Goal: Task Accomplishment & Management: Complete application form

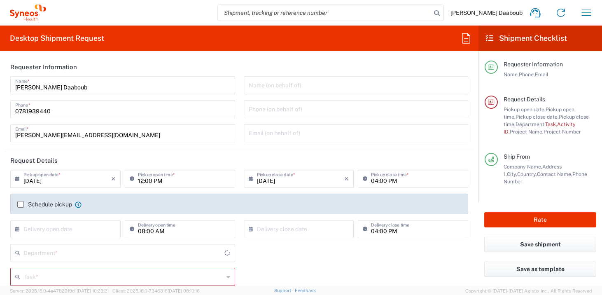
type input "4510"
type input "[GEOGRAPHIC_DATA]"
type input "Syneos Health France SARL"
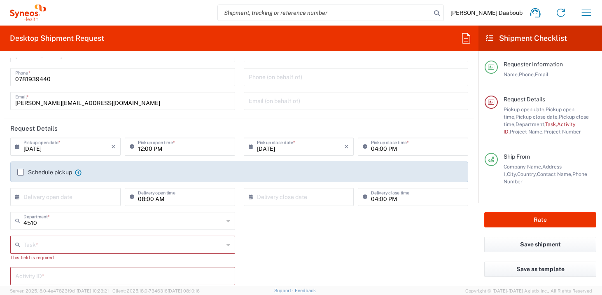
scroll to position [34, 0]
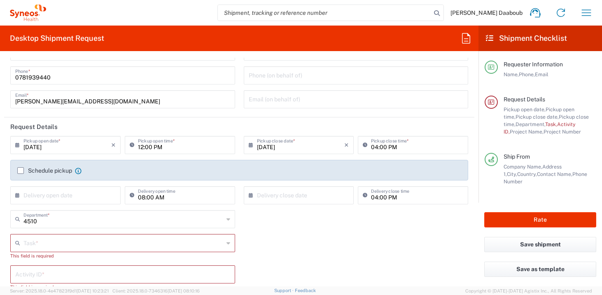
click at [56, 168] on label "Schedule pickup" at bounding box center [44, 170] width 55 height 7
click at [21, 171] on input "Schedule pickup" at bounding box center [21, 171] width 0 height 0
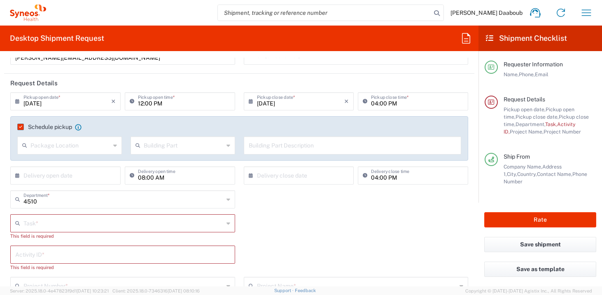
scroll to position [87, 0]
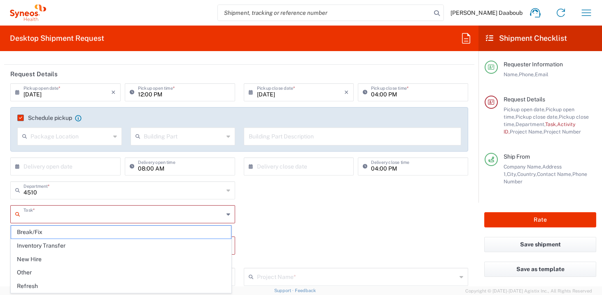
click at [54, 218] on input "text" at bounding box center [123, 213] width 200 height 14
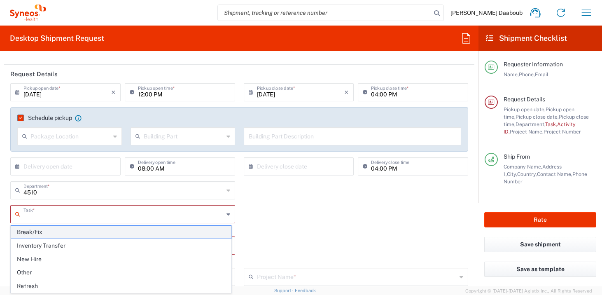
click at [48, 230] on span "Break/Fix" at bounding box center [121, 232] width 220 height 13
type input "Break/Fix"
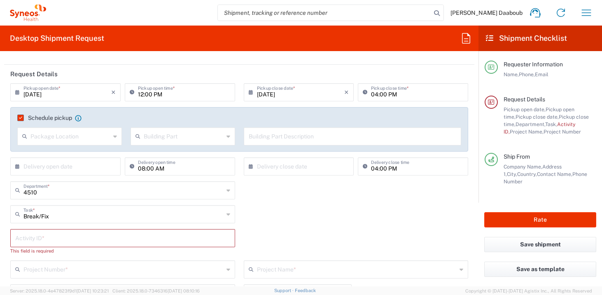
click at [48, 230] on input "text" at bounding box center [122, 237] width 215 height 14
type input "245096"
click at [77, 260] on input "text" at bounding box center [123, 261] width 200 height 14
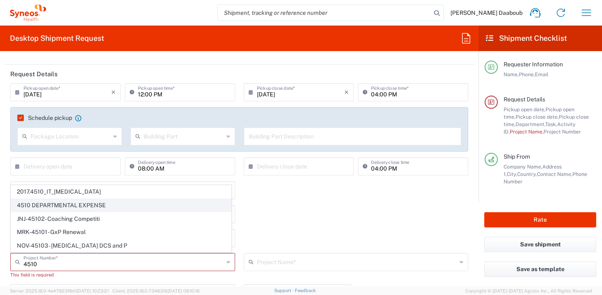
click at [75, 203] on span "4510 DEPARTMENTAL EXPENSE" at bounding box center [121, 205] width 220 height 13
type input "4510 DEPARTMENTAL EXPENSE"
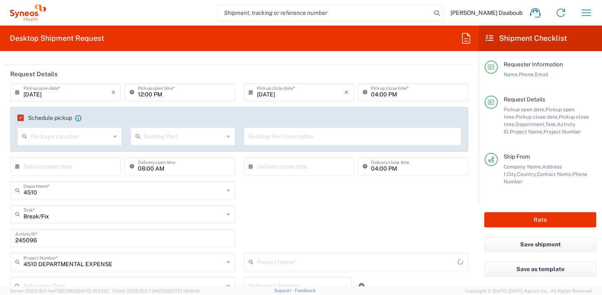
type input "4510 DEPARTMENTAL EXPENSE"
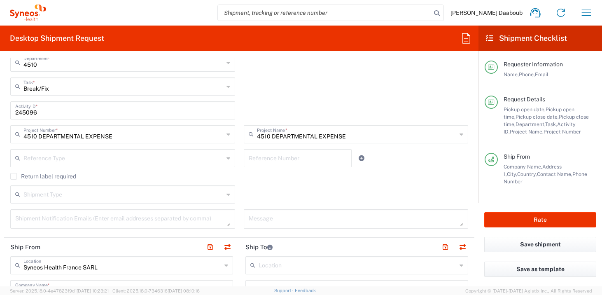
scroll to position [227, 0]
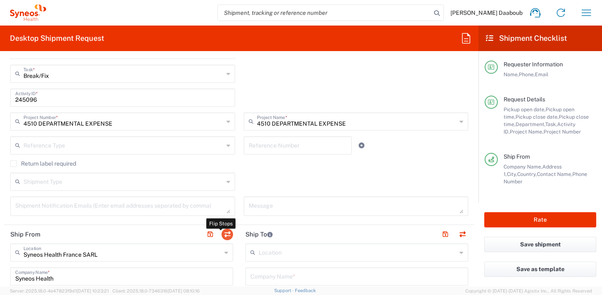
click at [228, 234] on button "button" at bounding box center [228, 235] width 12 height 12
type input "Syneos Health France SARL"
type input "Syneos Health"
type input "[STREET_ADDRESS][PERSON_NAME]"
type input "UPON Building"
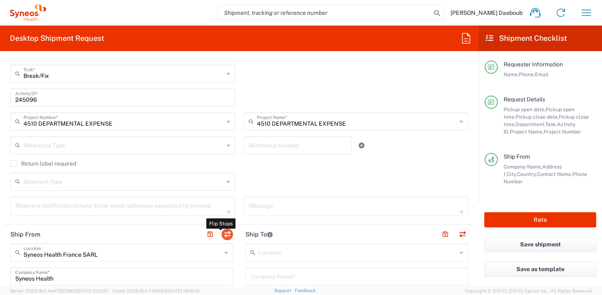
type input "[GEOGRAPHIC_DATA]"
type input "75014"
type input "[PERSON_NAME] Daaboub"
type input "0781939440"
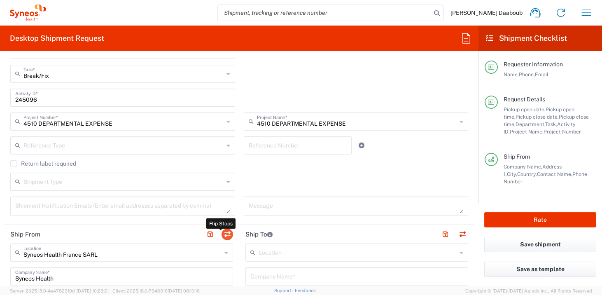
type input "[PERSON_NAME][EMAIL_ADDRESS][DOMAIN_NAME]"
type input "EORI"
type input "TIN"
type input "410 662 779 00041"
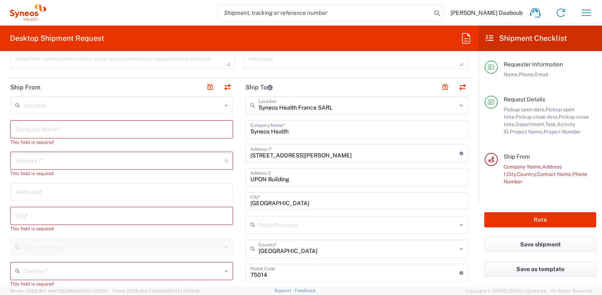
scroll to position [377, 0]
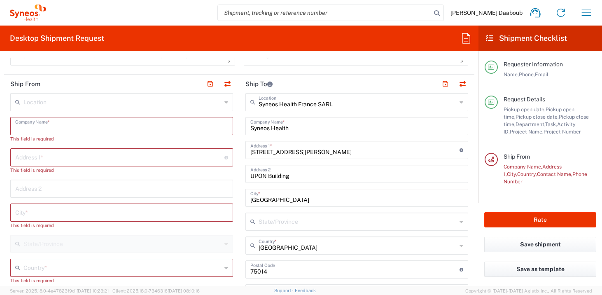
click at [48, 123] on input "text" at bounding box center [121, 125] width 213 height 14
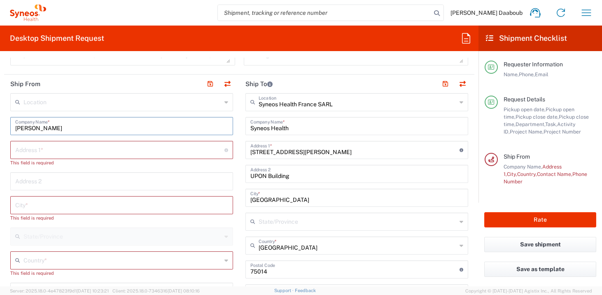
drag, startPoint x: 67, startPoint y: 131, endPoint x: 0, endPoint y: 131, distance: 66.3
click at [0, 131] on form "Requester Information [PERSON_NAME] Daaboub Name * [PHONE_NUMBER] Phone * [PERS…" at bounding box center [239, 172] width 479 height 229
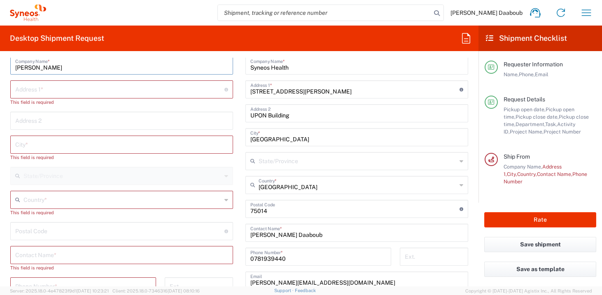
scroll to position [522, 0]
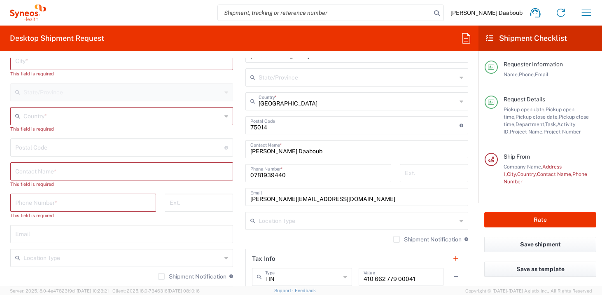
type input "[PERSON_NAME]"
click at [54, 170] on input "text" at bounding box center [121, 171] width 213 height 14
paste input "[PERSON_NAME]"
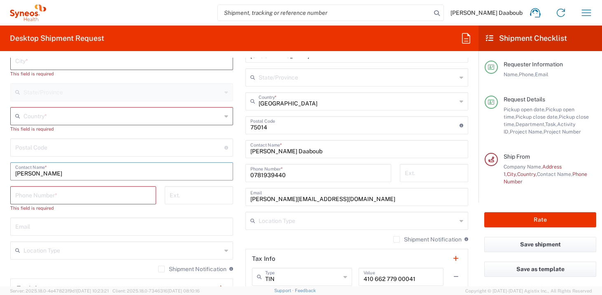
type input "[PERSON_NAME]"
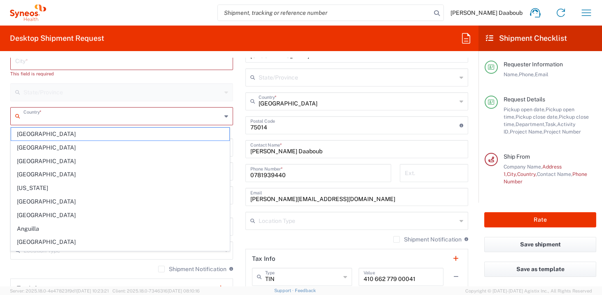
click at [54, 119] on input "text" at bounding box center [122, 115] width 198 height 14
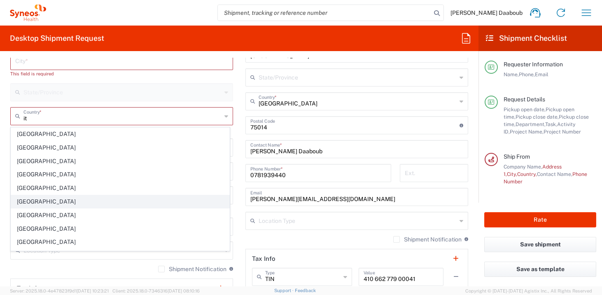
click at [28, 200] on span "[GEOGRAPHIC_DATA]" at bounding box center [120, 201] width 218 height 13
type input "[GEOGRAPHIC_DATA]"
type input "Sender/Shipper"
type input "Delivery Duty Paid"
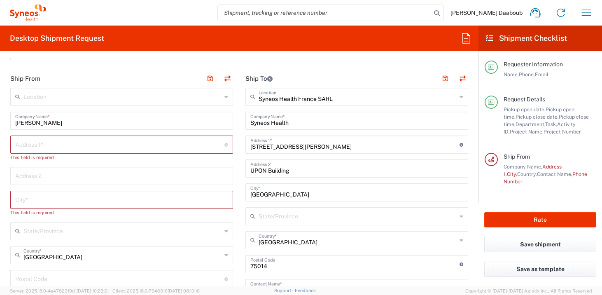
scroll to position [351, 0]
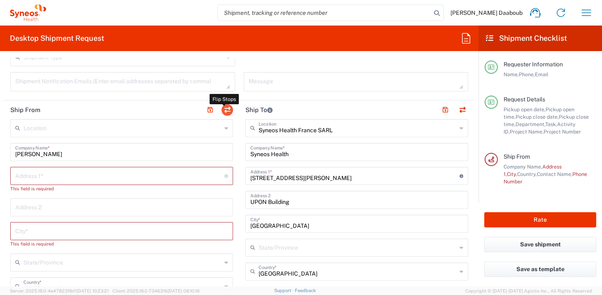
click at [227, 112] on button "button" at bounding box center [228, 110] width 12 height 12
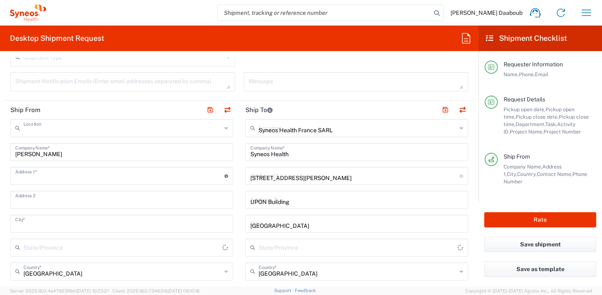
type input "Syneos Health France SARL"
type input "Syneos Health"
type input "[STREET_ADDRESS][PERSON_NAME]"
type input "UPON Building"
type input "[GEOGRAPHIC_DATA]"
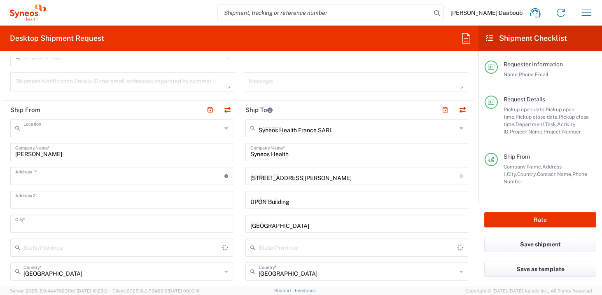
type input "[GEOGRAPHIC_DATA]"
type input "75014"
type input "[PERSON_NAME] Daaboub"
type input "0781939440"
type input "[PERSON_NAME][EMAIL_ADDRESS][DOMAIN_NAME]"
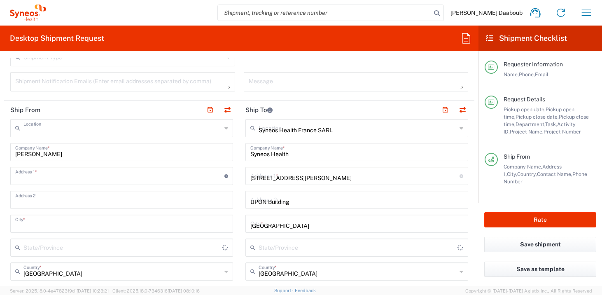
type input "[PERSON_NAME]"
type input "[GEOGRAPHIC_DATA]"
type input "[PERSON_NAME]"
type input "Sender/Shipper"
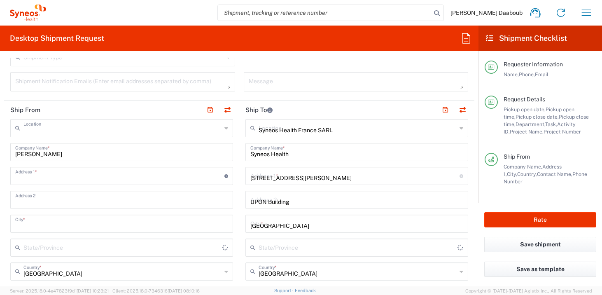
type input "Delivery Duty Paid"
type input "TIN"
type input "410 662 779 00041"
type input "EORI"
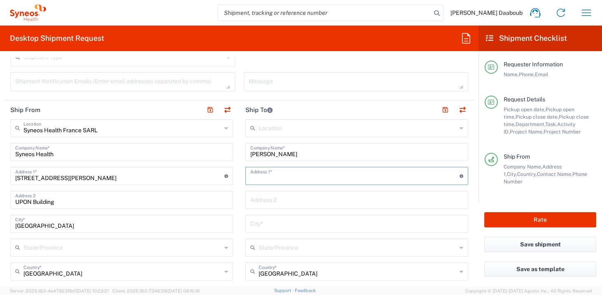
click at [287, 171] on input "text" at bounding box center [354, 175] width 209 height 14
paste input "[STREET_ADDRESS]"
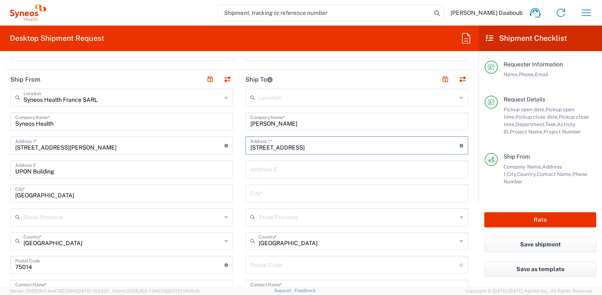
scroll to position [388, 0]
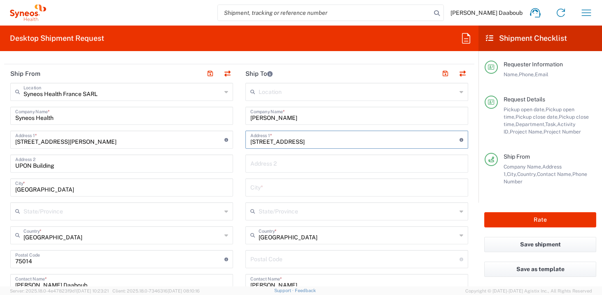
type input "[STREET_ADDRESS]"
click at [274, 184] on input "text" at bounding box center [356, 187] width 213 height 14
paste input "Villa [PERSON_NAME]"
type input "Villa [PERSON_NAME]"
click at [267, 257] on input "undefined" at bounding box center [354, 258] width 209 height 14
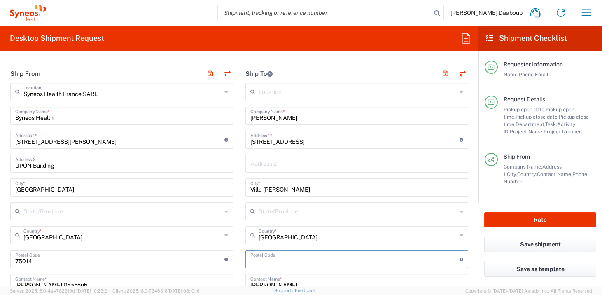
paste input "20035"
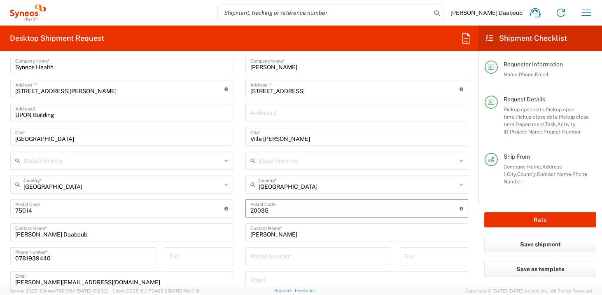
scroll to position [440, 0]
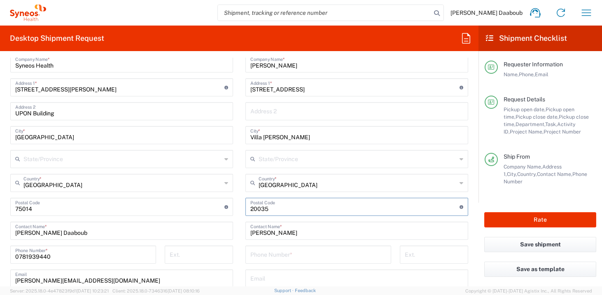
type input "20035"
click at [273, 247] on input "tel" at bounding box center [318, 254] width 136 height 14
paste input "3346987789"
type input "3346987789"
click at [266, 275] on input "text" at bounding box center [356, 278] width 213 height 14
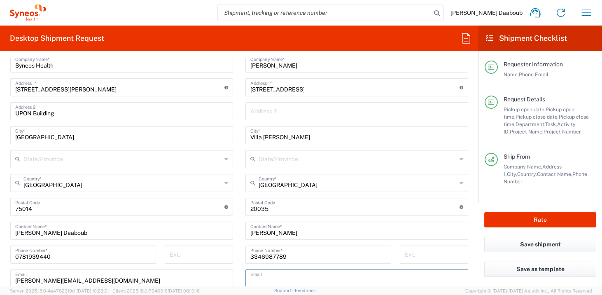
paste input "[PERSON_NAME][EMAIL_ADDRESS][DOMAIN_NAME]"
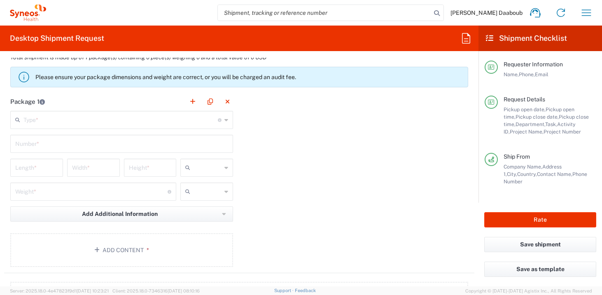
scroll to position [853, 0]
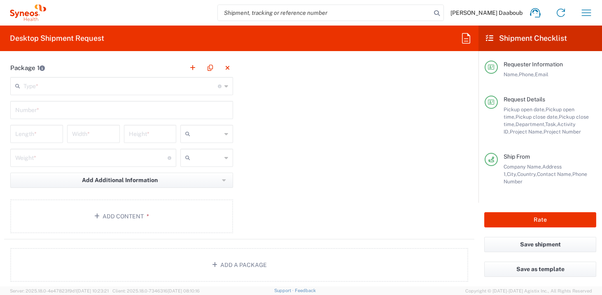
type input "[PERSON_NAME][EMAIL_ADDRESS][DOMAIN_NAME]"
click at [83, 86] on input "text" at bounding box center [120, 85] width 194 height 14
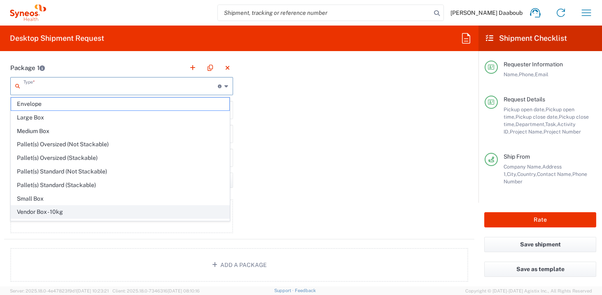
scroll to position [25, 0]
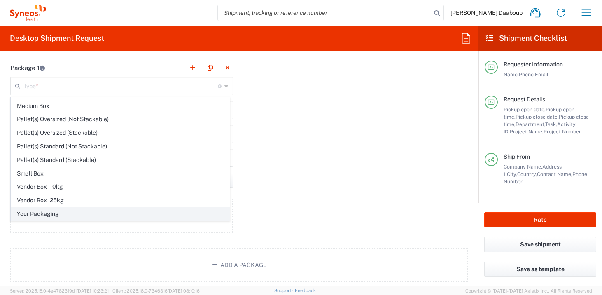
click at [54, 212] on span "Your Packaging" at bounding box center [120, 214] width 218 height 13
type input "Your Packaging"
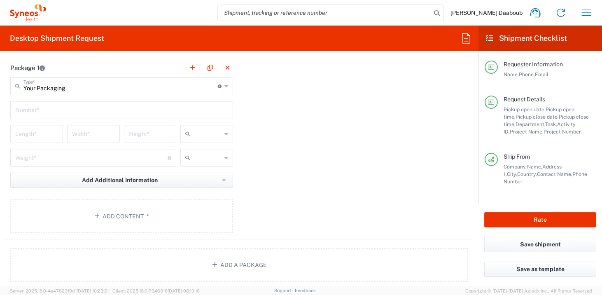
click at [53, 117] on div "Number *" at bounding box center [121, 110] width 223 height 18
type input "1"
click at [199, 131] on input "text" at bounding box center [208, 133] width 28 height 13
click at [198, 152] on span "cm" at bounding box center [204, 151] width 50 height 13
type input "cm"
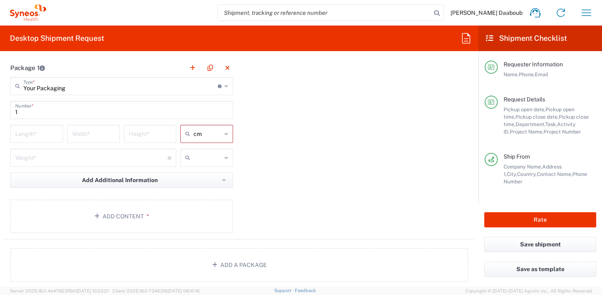
click at [198, 158] on input "text" at bounding box center [208, 157] width 28 height 13
click at [197, 172] on span "kgs" at bounding box center [204, 175] width 50 height 13
type input "kgs"
click at [28, 127] on input "number" at bounding box center [36, 133] width 43 height 14
type input "50"
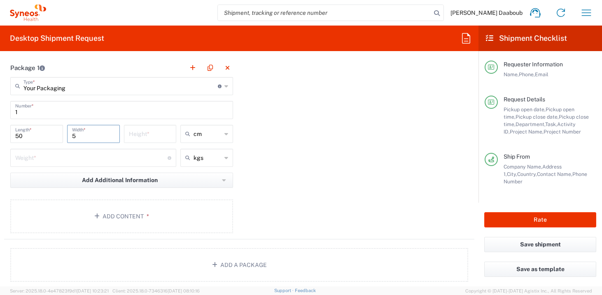
type input "5"
type input "10"
click at [44, 154] on input "number" at bounding box center [91, 157] width 152 height 14
type input "3"
click at [76, 218] on button "Add Content *" at bounding box center [121, 216] width 223 height 34
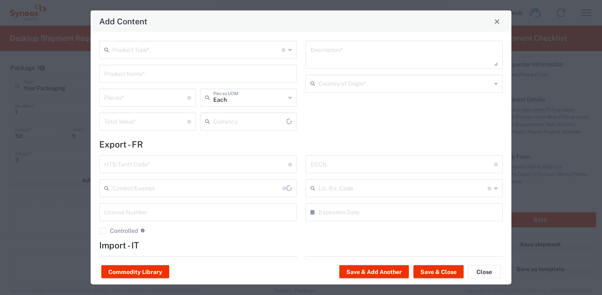
type input "US Dollar"
click at [168, 54] on input "text" at bounding box center [196, 49] width 169 height 14
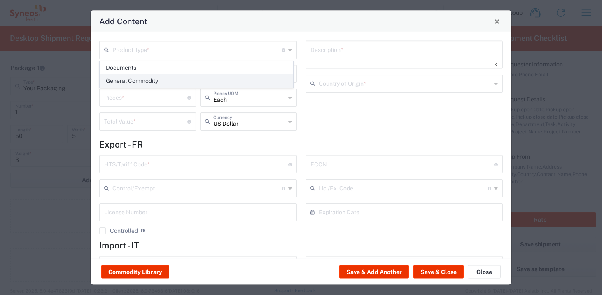
click at [148, 84] on span "General Commodity" at bounding box center [196, 81] width 193 height 13
type input "General Commodity"
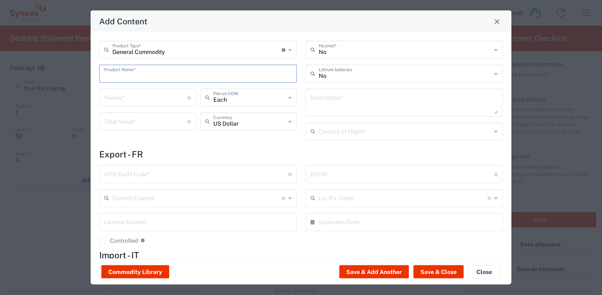
click at [146, 66] on input "text" at bounding box center [198, 73] width 188 height 14
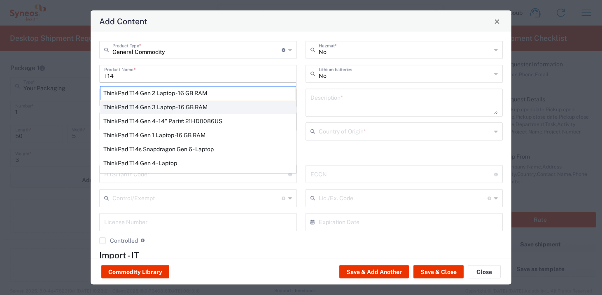
click at [152, 102] on div "ThinkPad T14 Gen 3 Laptop - 16 GB RAM" at bounding box center [198, 107] width 196 height 14
type input "ThinkPad T14 Gen 3 Laptop - 16 GB RAM"
type input "1"
type textarea "Intel Core i7-1265U vProÂ® Processor - 14" - 16 GB RAM - 512 GB SSD"
type input "[GEOGRAPHIC_DATA]"
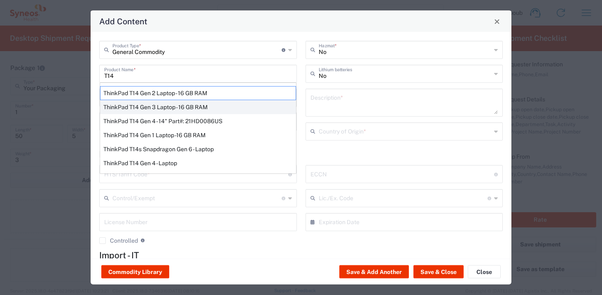
type input "8471300100"
type input "BIS"
type input "5A992.c"
type input "Yes"
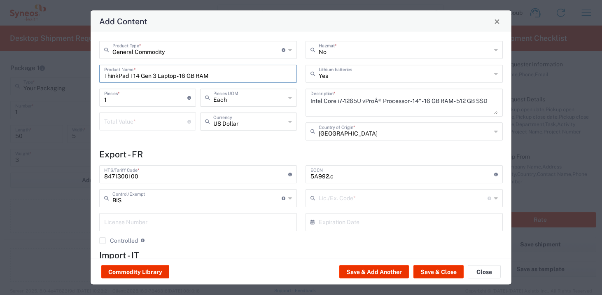
type input "NLR - No License Required"
click at [147, 121] on input "number" at bounding box center [145, 121] width 83 height 14
type input "500"
click at [431, 271] on button "Save & Close" at bounding box center [439, 271] width 50 height 13
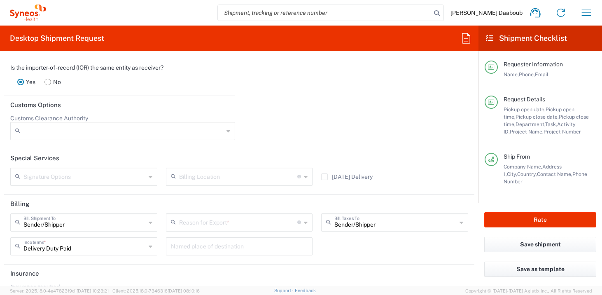
scroll to position [1230, 0]
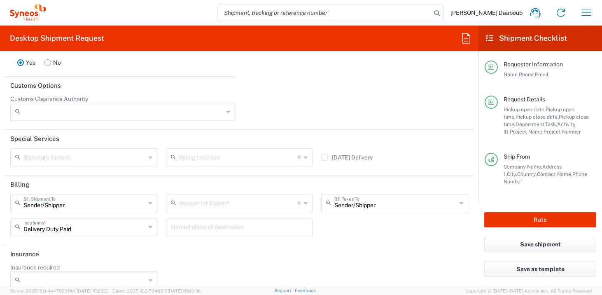
click at [229, 204] on input "text" at bounding box center [238, 202] width 119 height 14
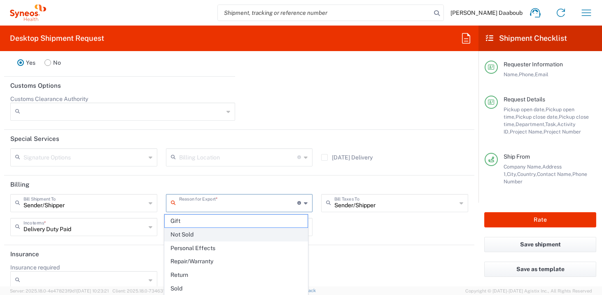
click at [194, 235] on span "Not Sold" at bounding box center [236, 234] width 143 height 13
type input "Not Sold"
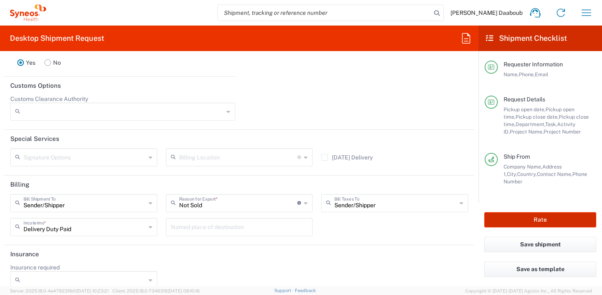
click at [510, 221] on button "Rate" at bounding box center [540, 219] width 112 height 15
type input "4510 DEPARTMENTAL EXPENSE"
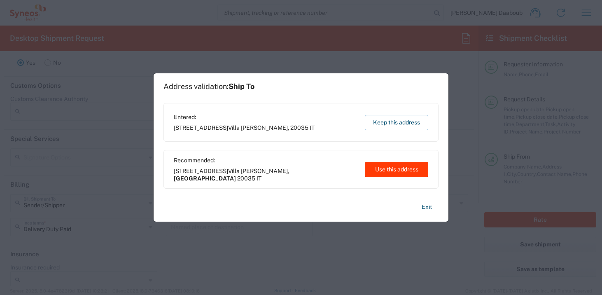
click at [380, 166] on button "Use this address" at bounding box center [396, 169] width 63 height 15
type input "[GEOGRAPHIC_DATA]"
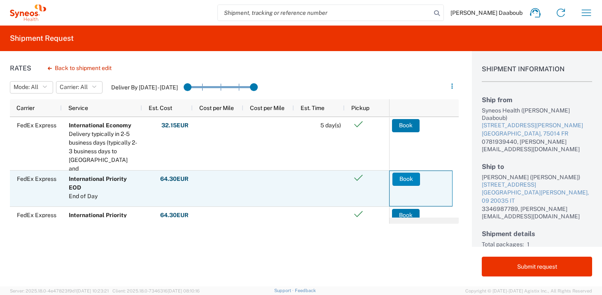
click at [406, 177] on button "Book" at bounding box center [407, 179] width 28 height 13
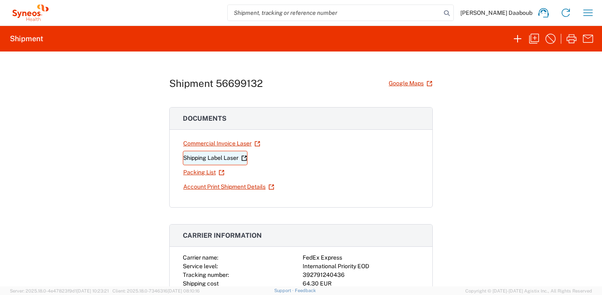
click at [233, 156] on link "Shipping Label Laser" at bounding box center [215, 158] width 65 height 14
